Goal: Task Accomplishment & Management: Manage account settings

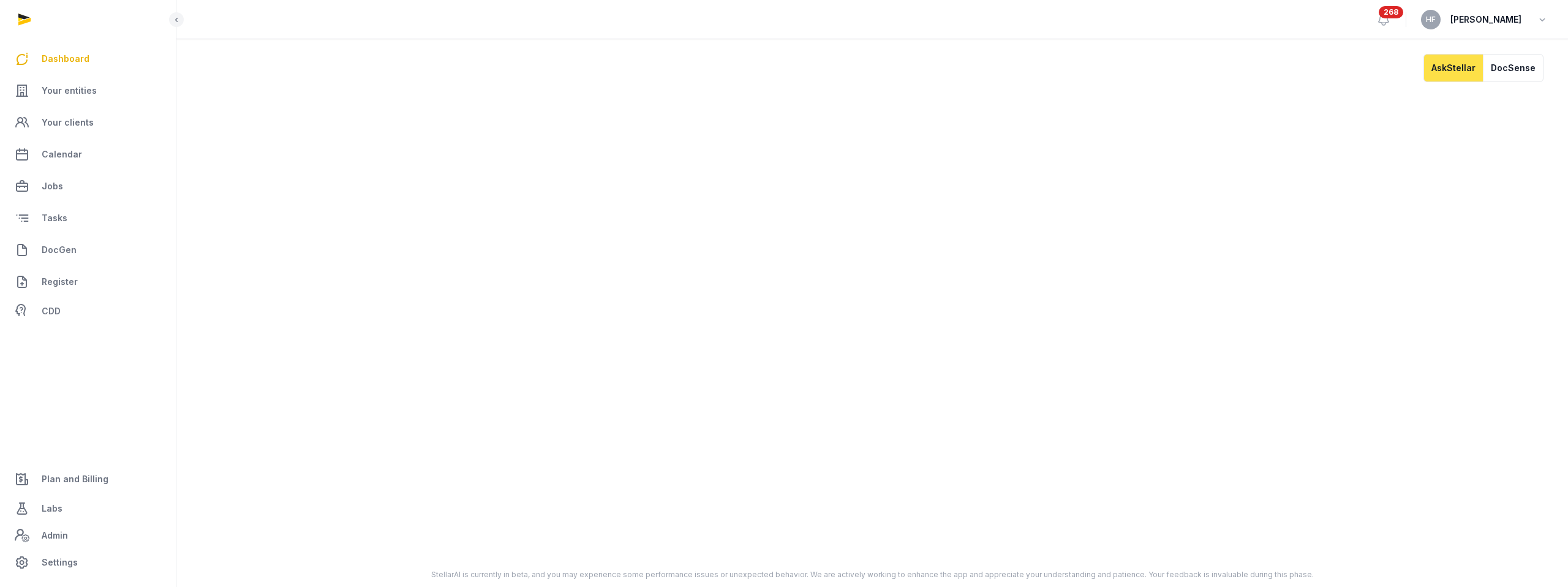
click at [95, 106] on ul "Dashboard Your entities Your clients Calendar Jobs Tasks DocGen Register CDD" at bounding box center [87, 183] width 156 height 279
click at [89, 92] on span "Your entities" at bounding box center [69, 91] width 55 height 15
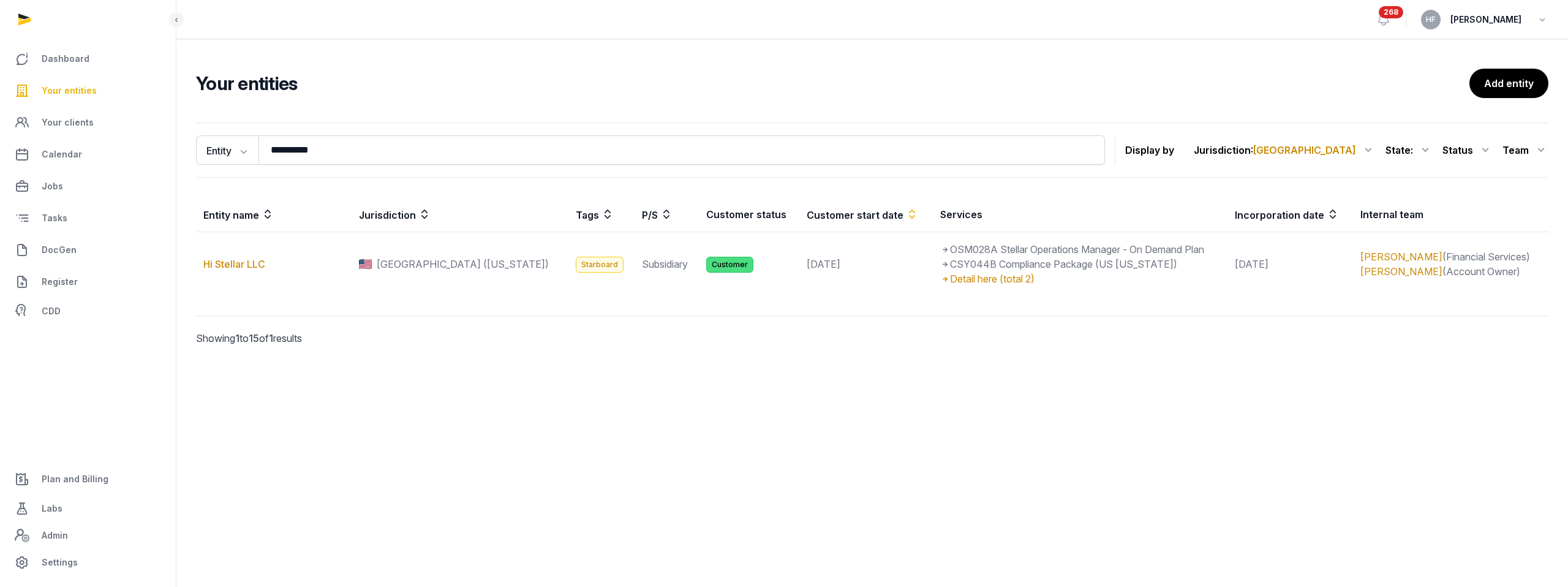
click at [88, 465] on link "Plan and Billing" at bounding box center [87, 479] width 156 height 29
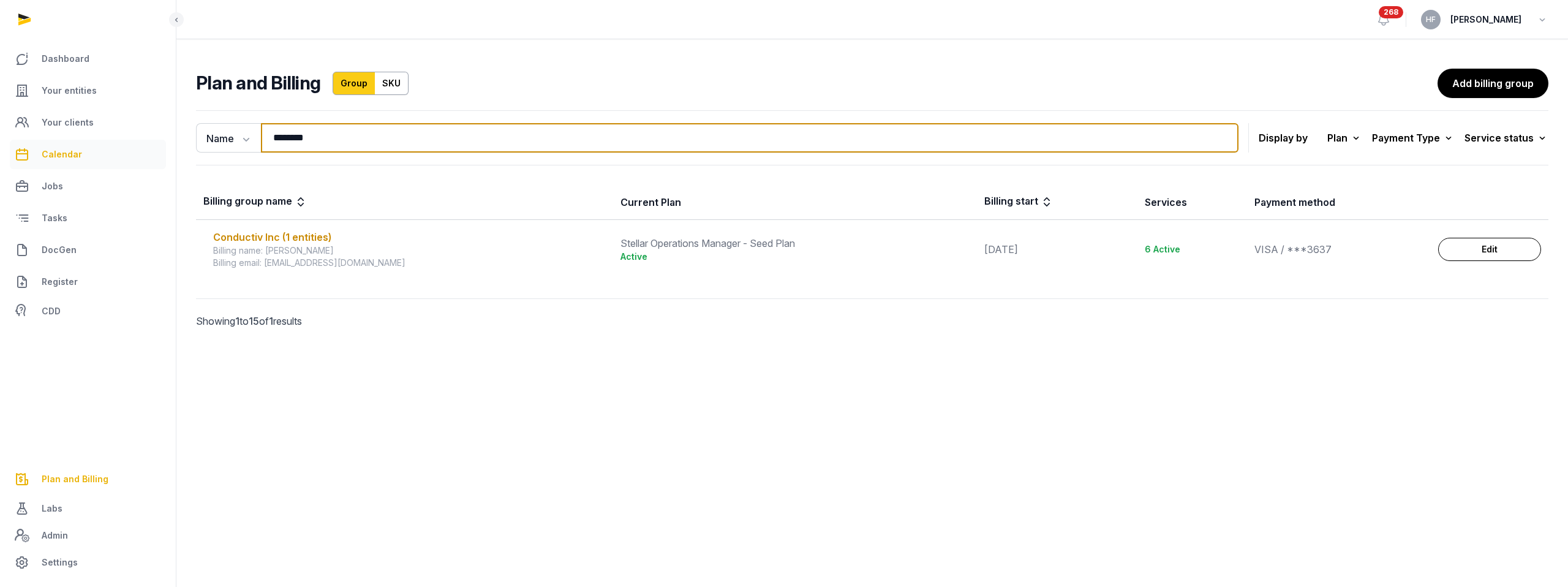
drag, startPoint x: 332, startPoint y: 137, endPoint x: 151, endPoint y: 139, distance: 181.0
click at [184, 137] on div "Name Name Email ******** Search Display by Plan All plans On Demand Plan Scale …" at bounding box center [872, 237] width 1391 height 262
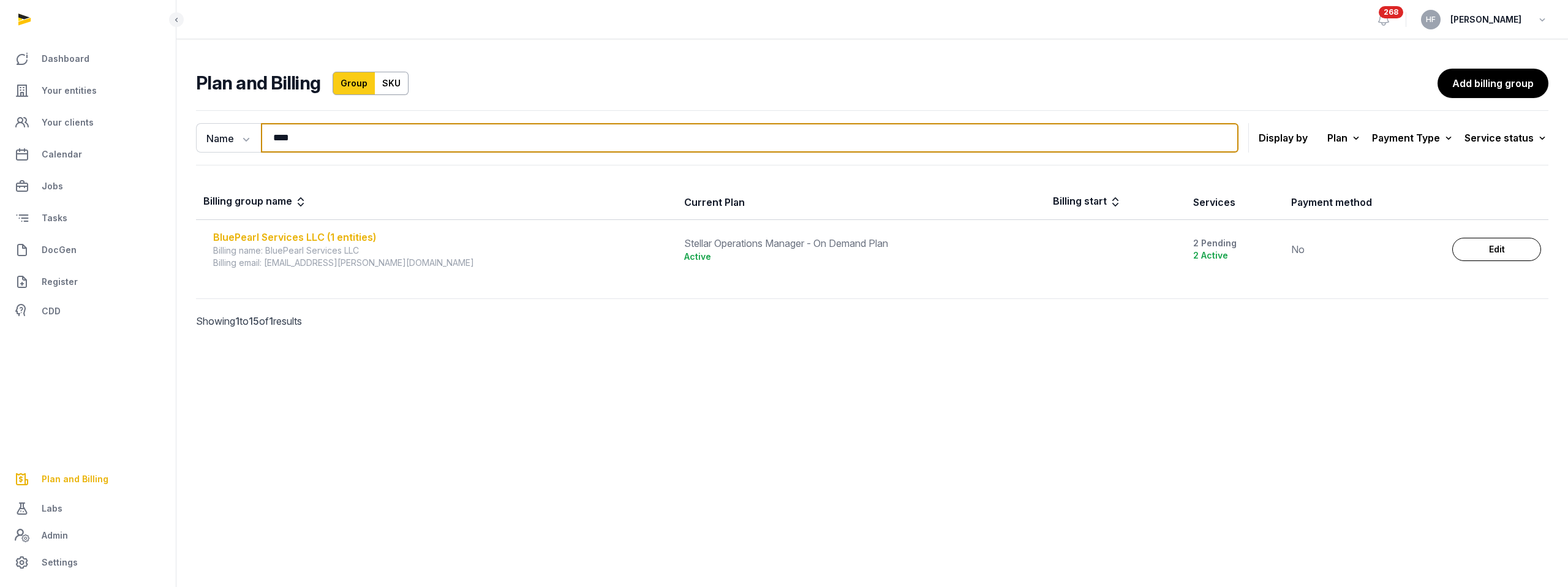
type input "****"
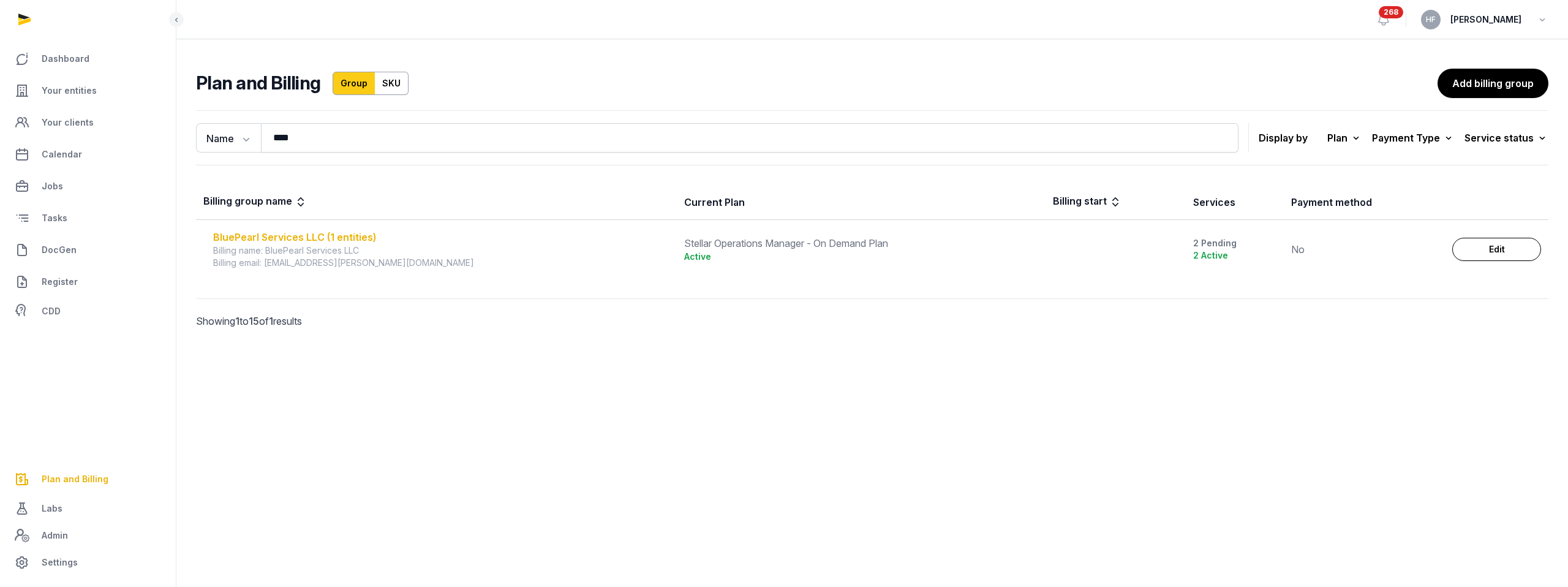
click at [258, 238] on div "BluePearl Services LLC (1 entities)" at bounding box center [441, 237] width 456 height 15
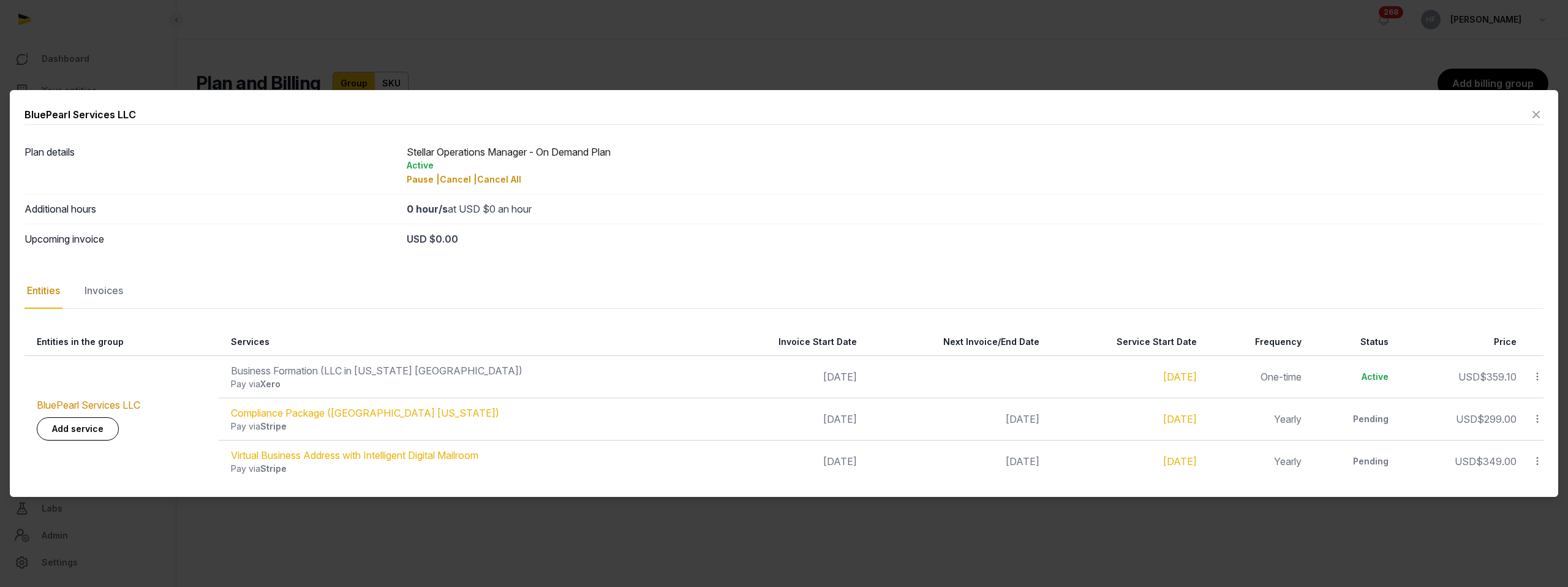
click at [1539, 377] on icon at bounding box center [1536, 377] width 11 height 13
click at [1516, 454] on div "Complete" at bounding box center [1494, 453] width 98 height 22
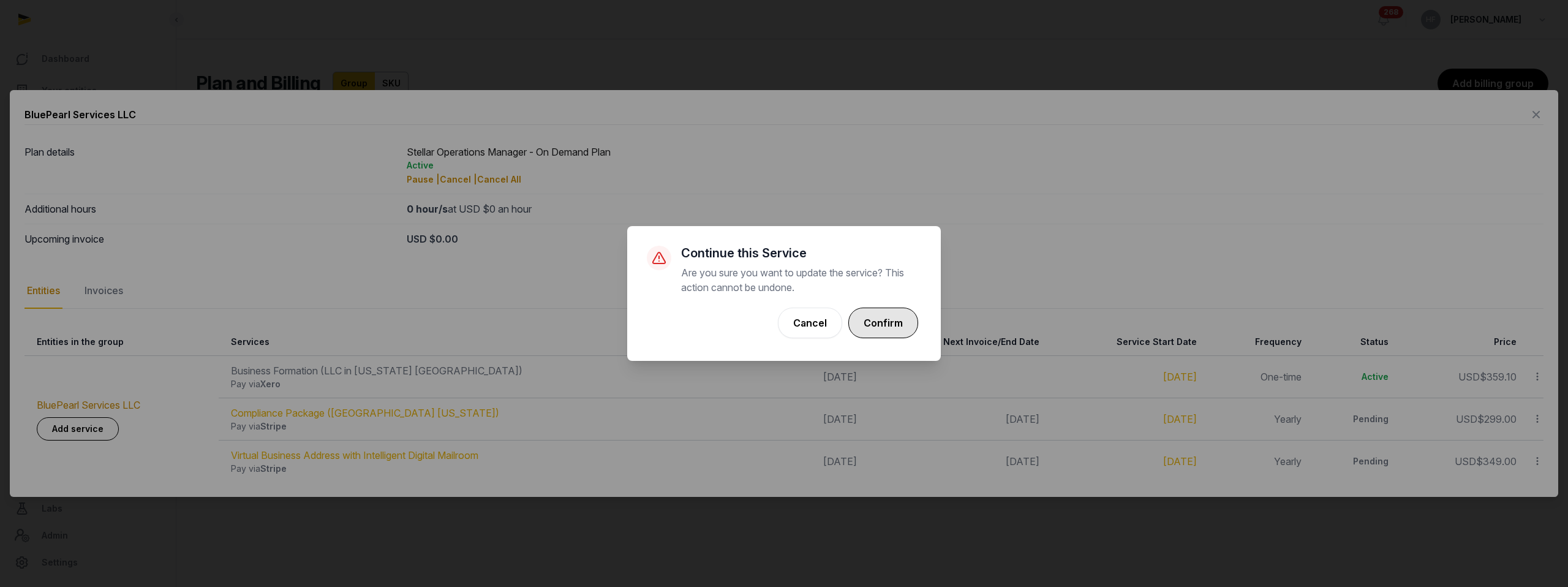
click at [915, 322] on button "Confirm" at bounding box center [883, 323] width 70 height 31
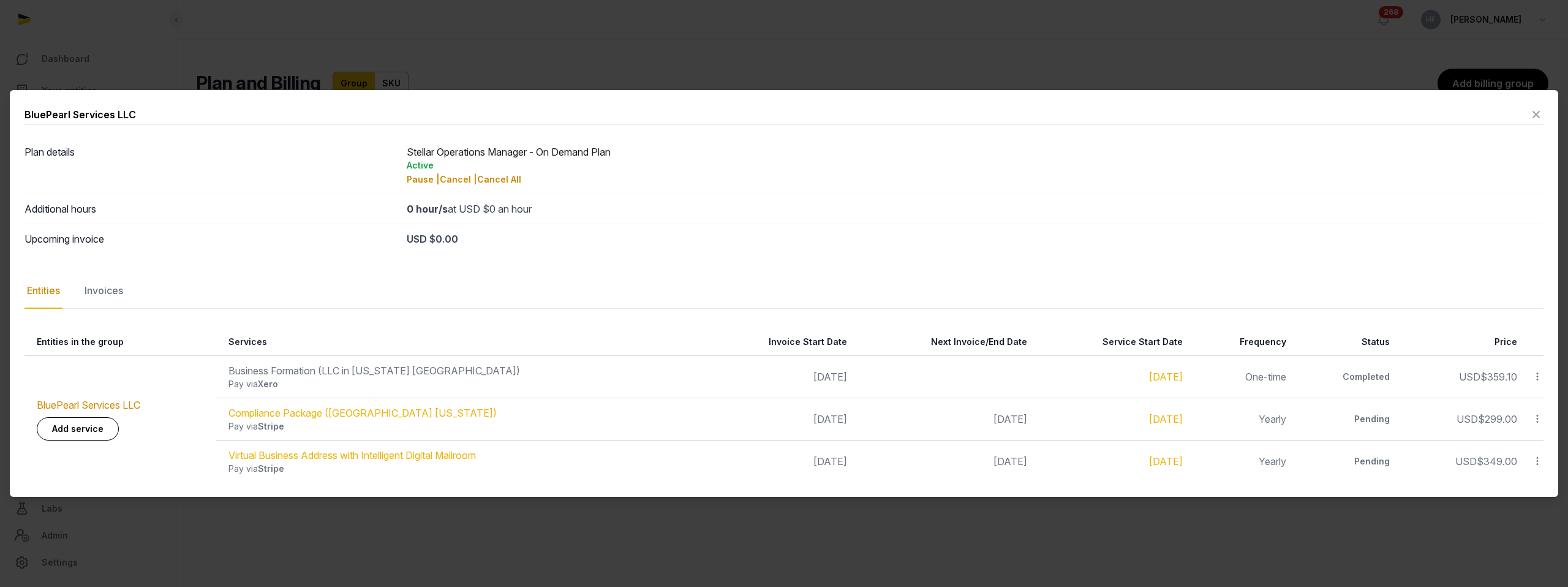
click at [1536, 112] on icon at bounding box center [1536, 114] width 15 height 20
